Goal: Transaction & Acquisition: Purchase product/service

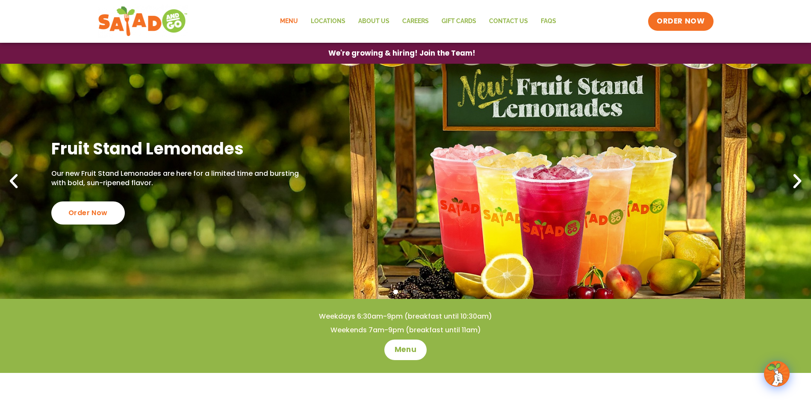
click at [283, 24] on link "Menu" at bounding box center [289, 22] width 31 height 20
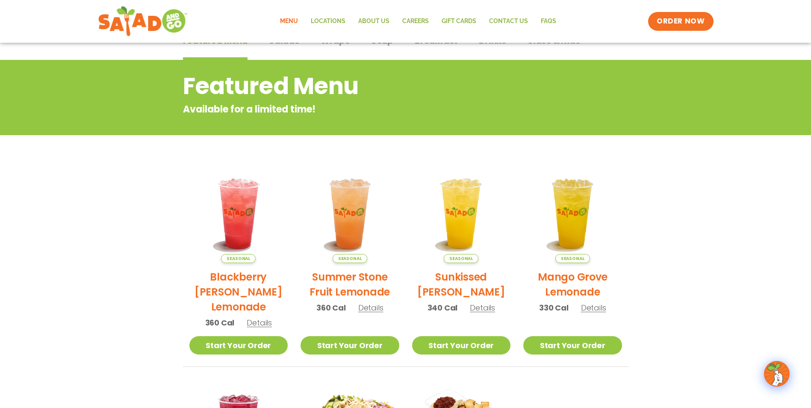
scroll to position [12, 0]
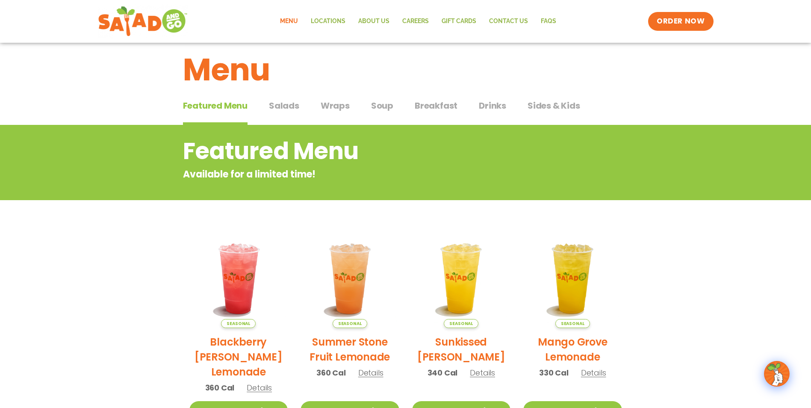
click at [331, 107] on span "Wraps" at bounding box center [335, 105] width 29 height 13
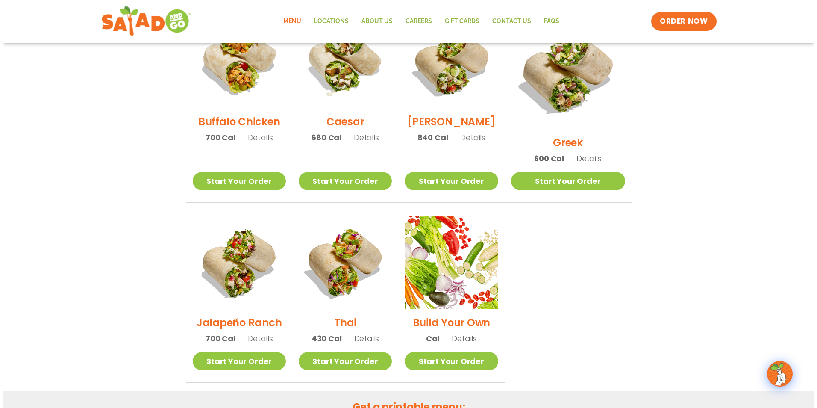
scroll to position [483, 0]
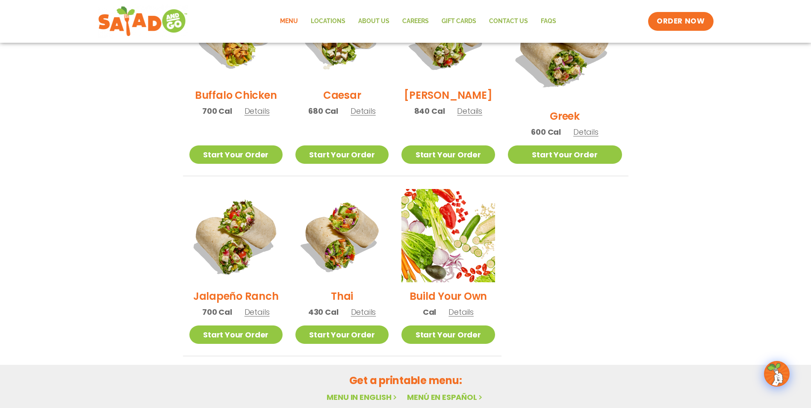
click at [224, 234] on img at bounding box center [235, 235] width 109 height 109
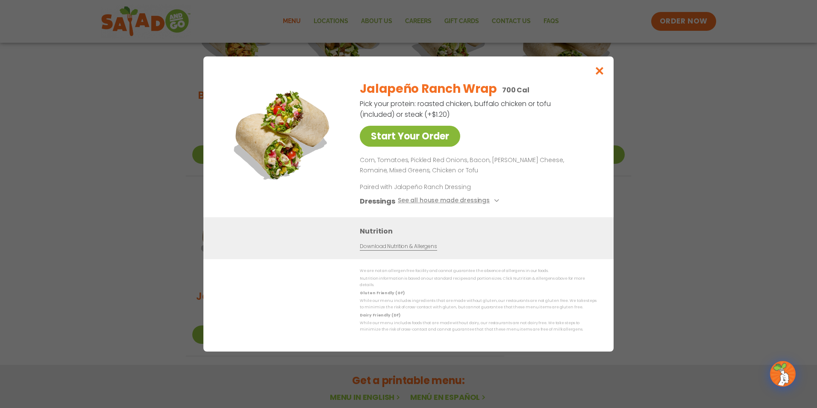
click at [430, 138] on link "Start Your Order" at bounding box center [410, 136] width 100 height 21
